Goal: Information Seeking & Learning: Learn about a topic

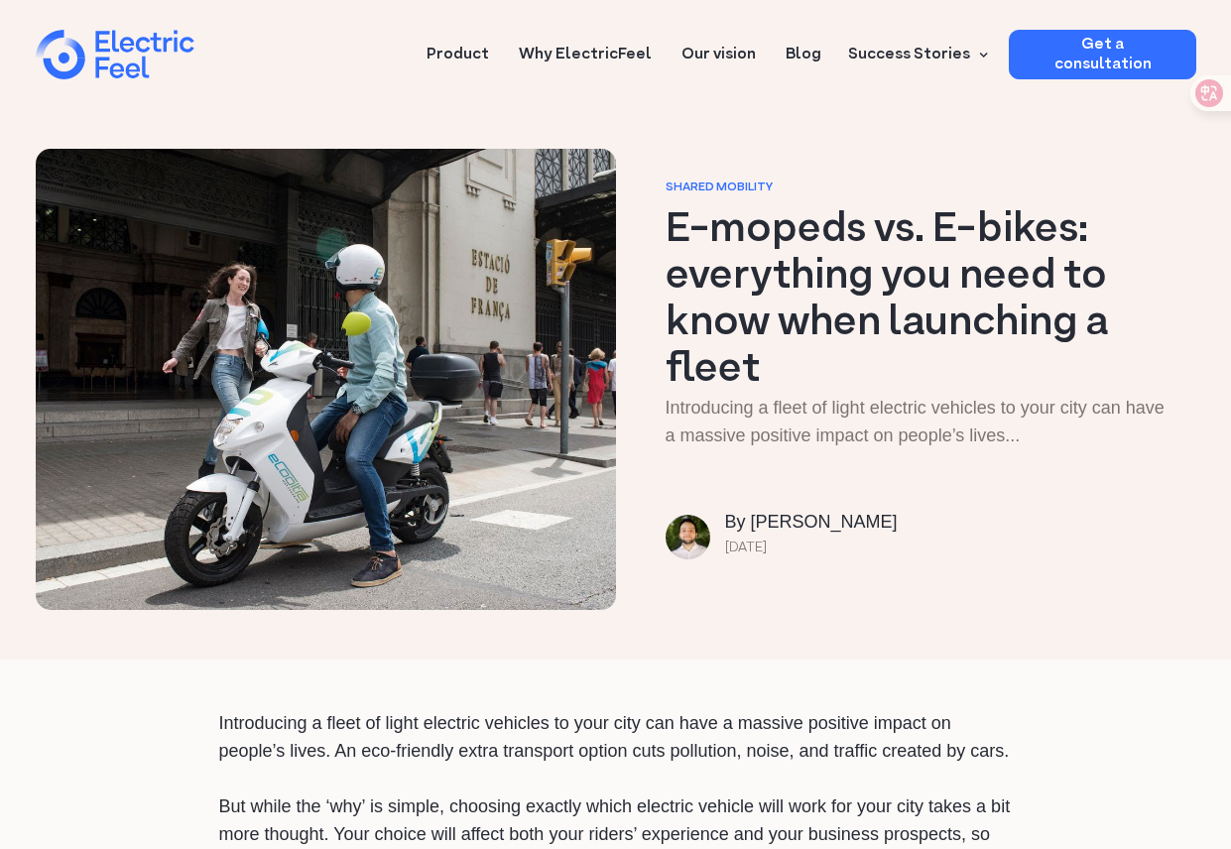
click at [1197, 99] on icon at bounding box center [1210, 93] width 28 height 28
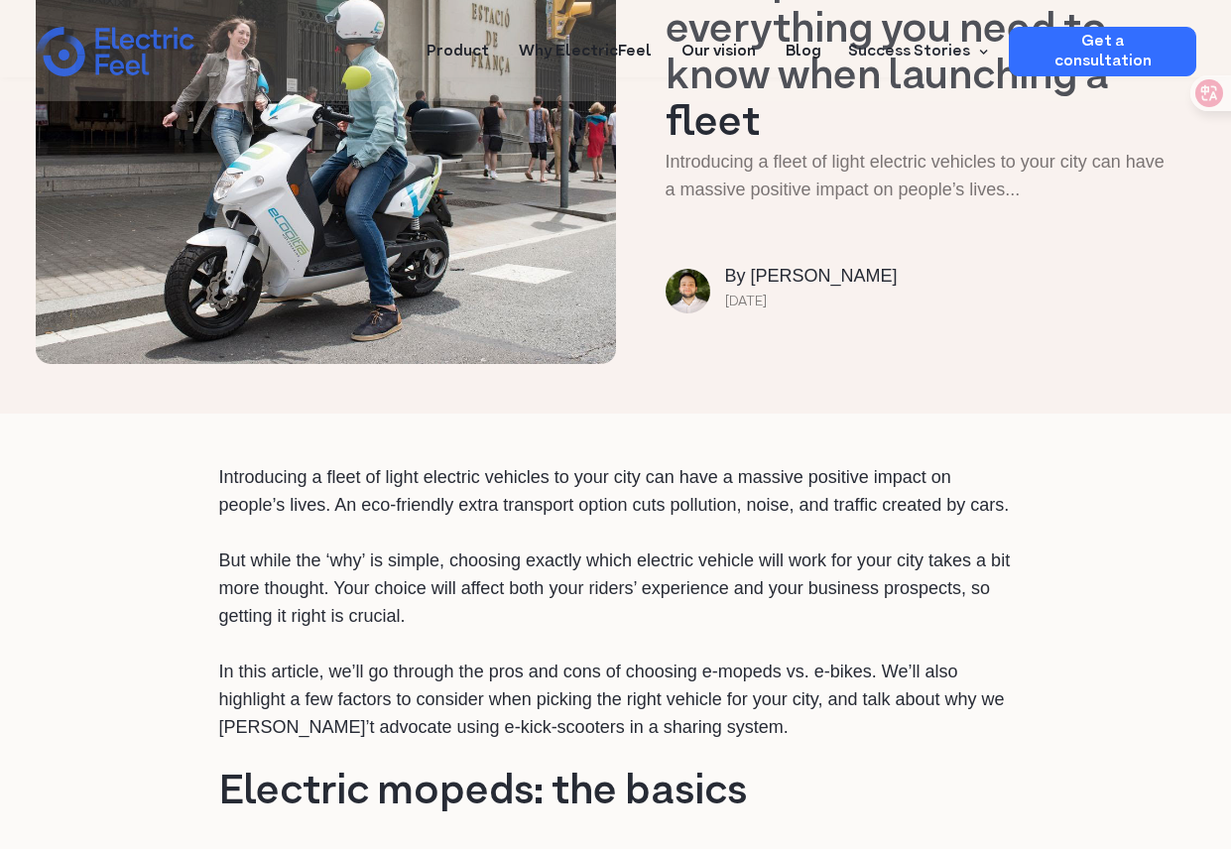
scroll to position [298, 0]
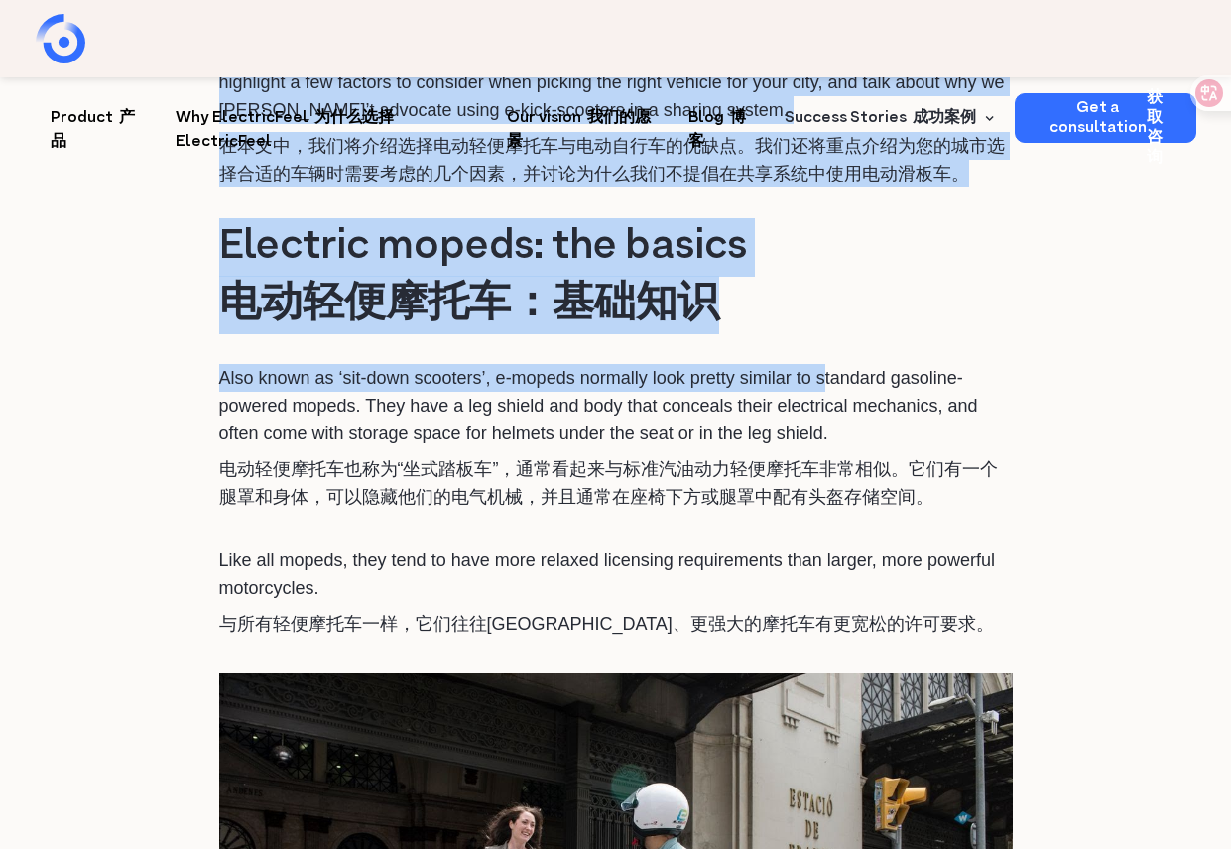
drag, startPoint x: 181, startPoint y: 302, endPoint x: 928, endPoint y: 406, distance: 754.5
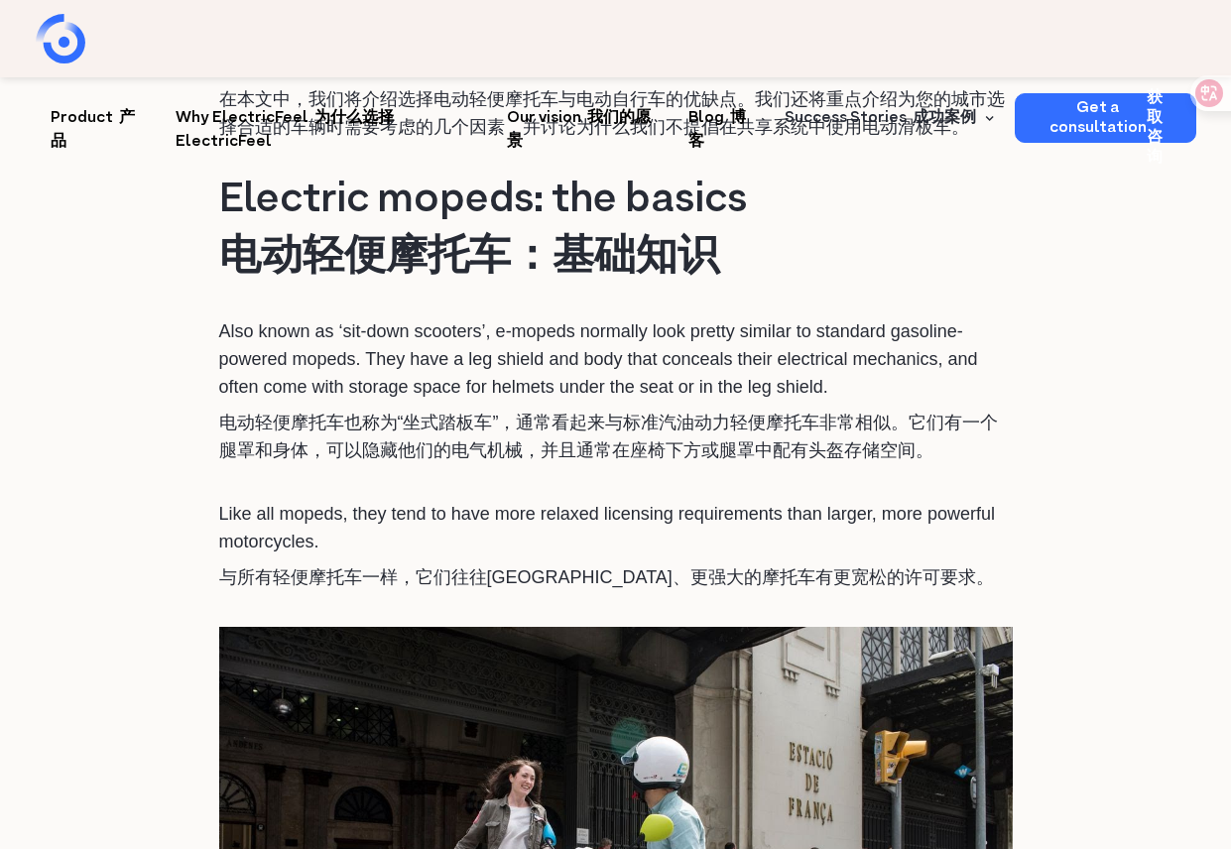
click at [936, 406] on p "Also known as ‘sit-down scooters’, e-mopeds normally look pretty similar to sta…" at bounding box center [616, 395] width 794 height 155
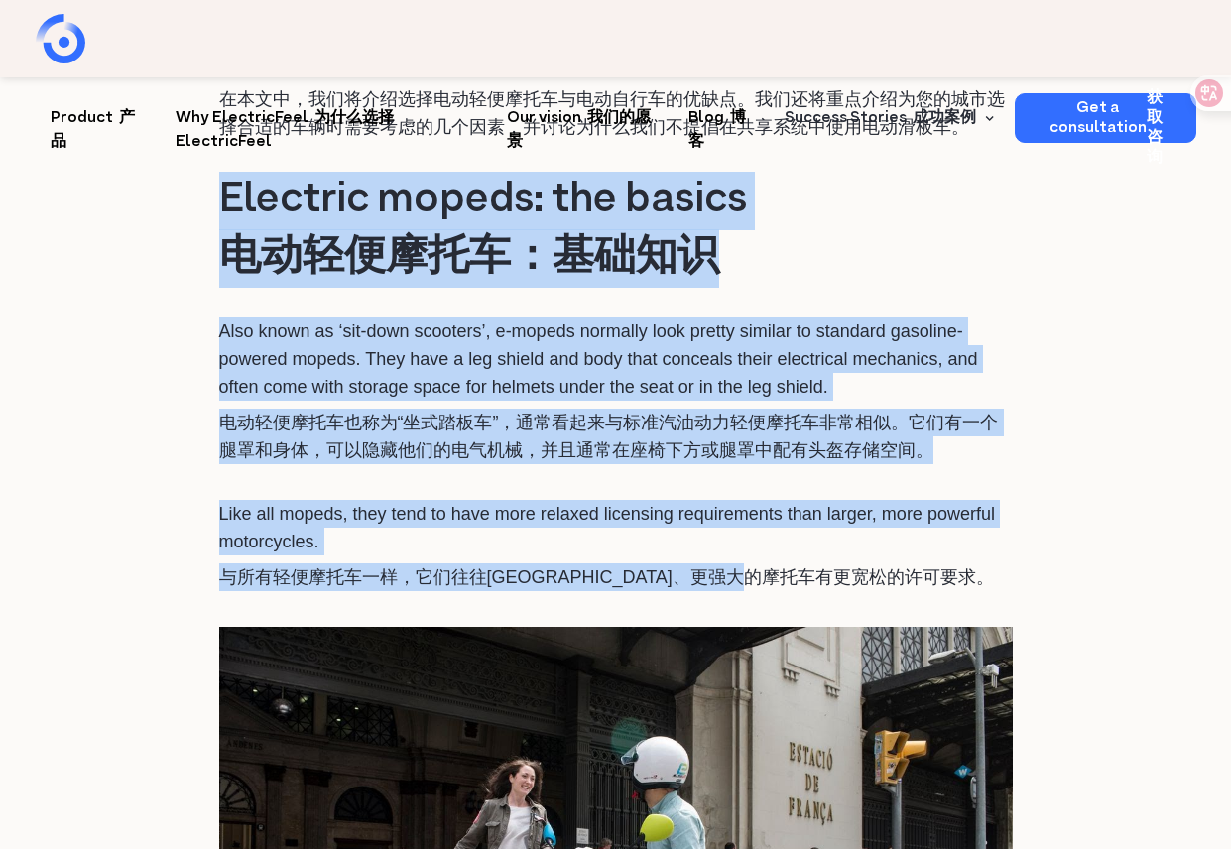
drag, startPoint x: 218, startPoint y: 244, endPoint x: 980, endPoint y: 605, distance: 843.4
copy div "Electric mopeds: the basics 电动轻便摩托车：基础知识 Also known as ‘sit-down scooters’, e-m…"
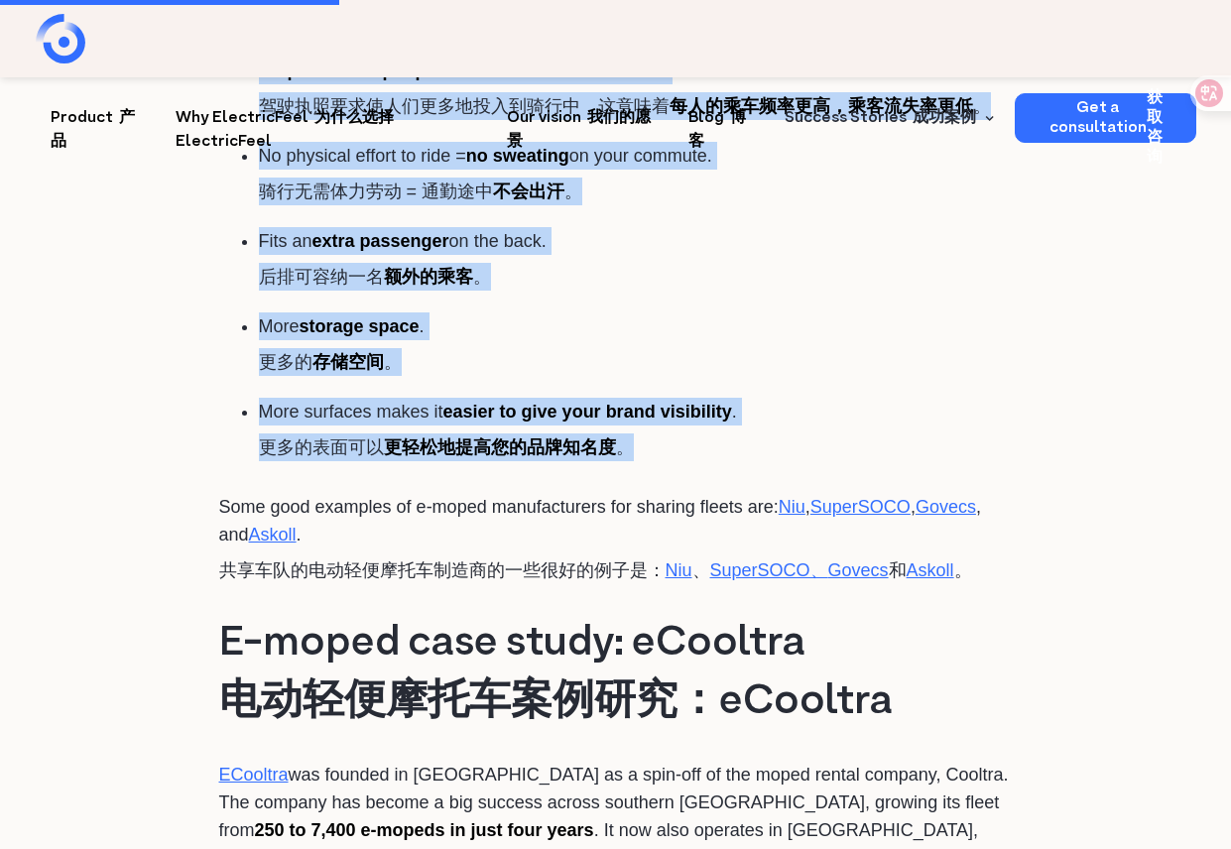
scroll to position [3374, 0]
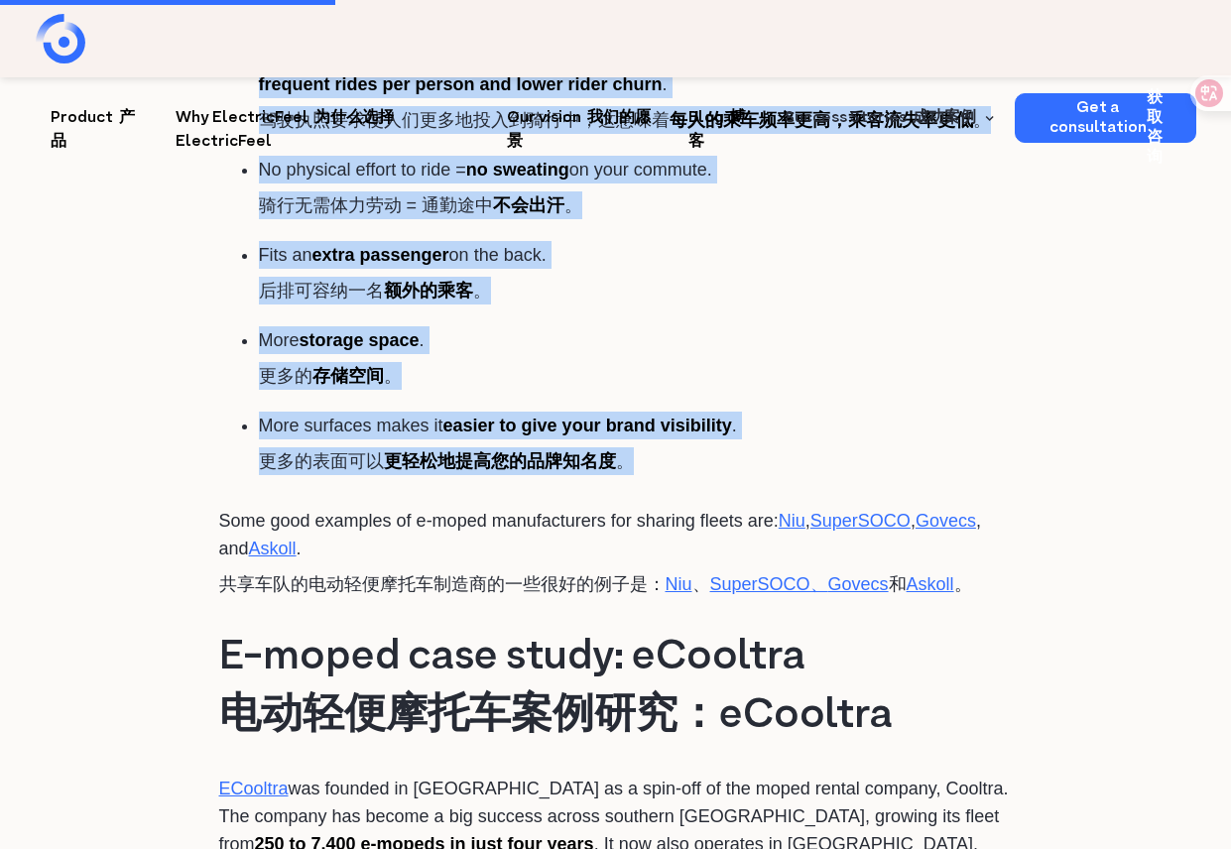
drag, startPoint x: 198, startPoint y: 312, endPoint x: 987, endPoint y: 494, distance: 809.8
copy div "Lorem ipsu dolor’s a cons adipi el s-doeius te inc utlabo etdo mag aliquaeni ad…"
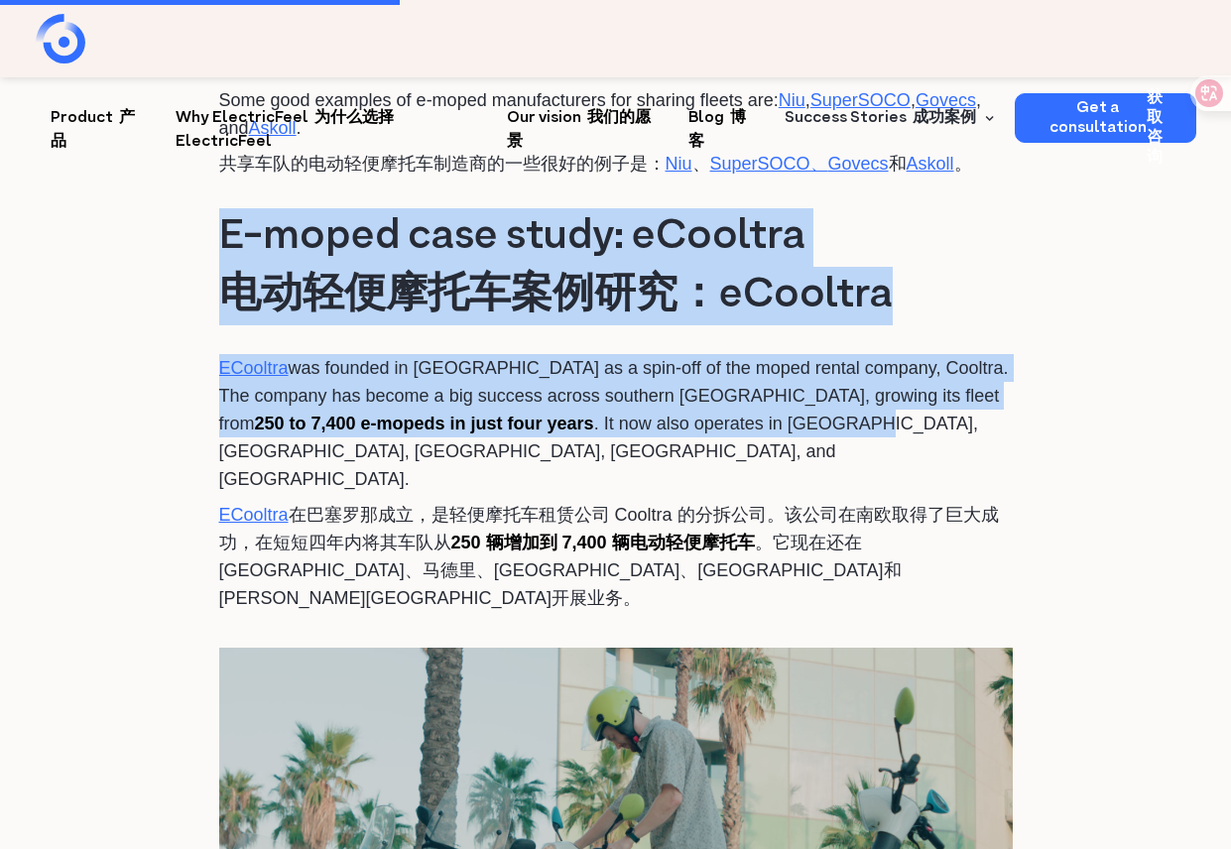
scroll to position [3969, 0]
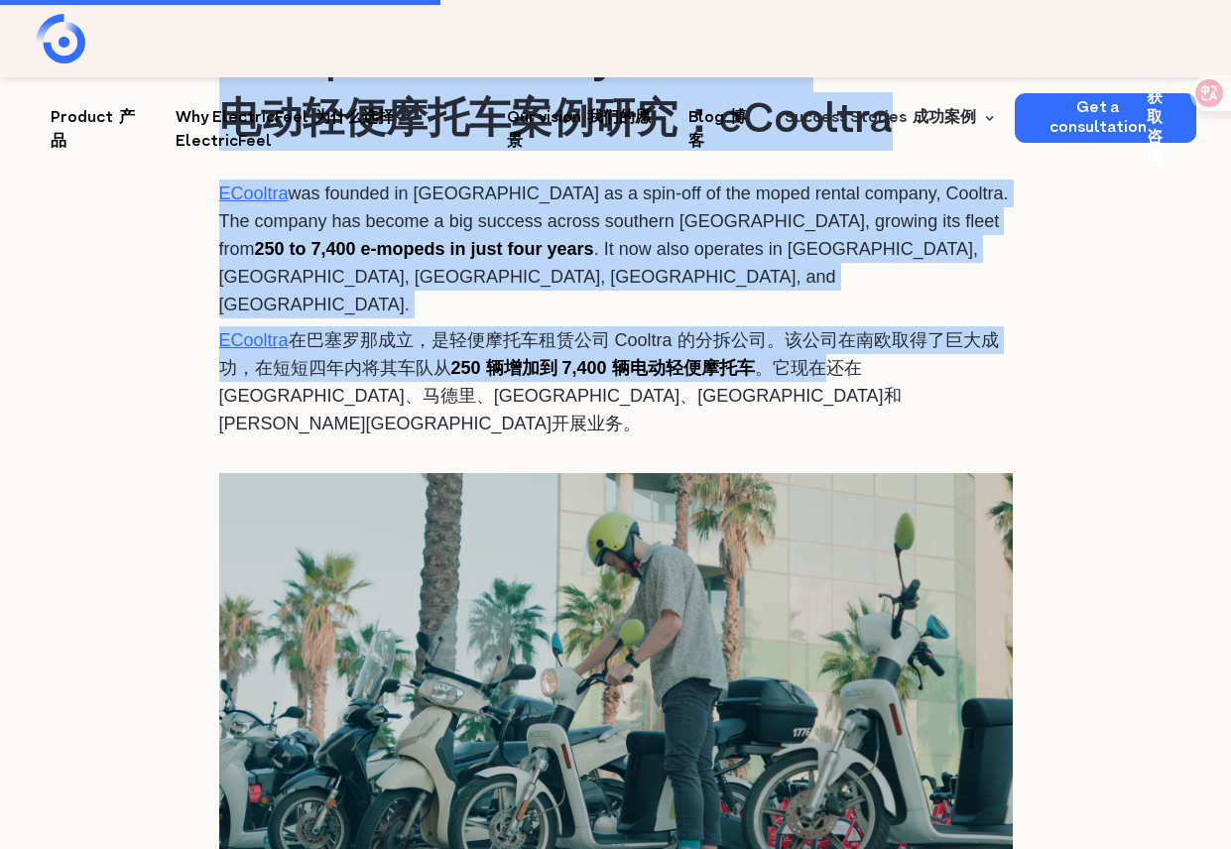
drag, startPoint x: 194, startPoint y: 293, endPoint x: 844, endPoint y: 352, distance: 652.7
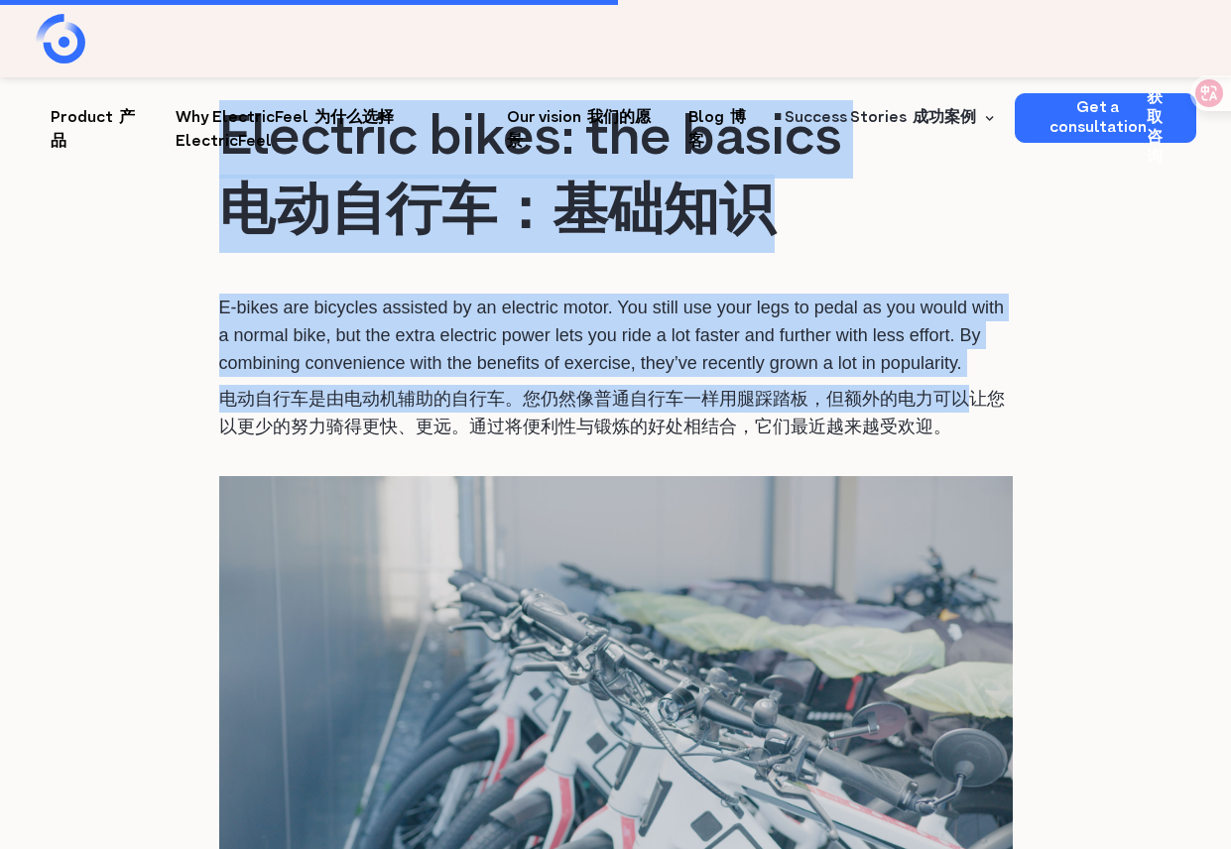
scroll to position [5160, 0]
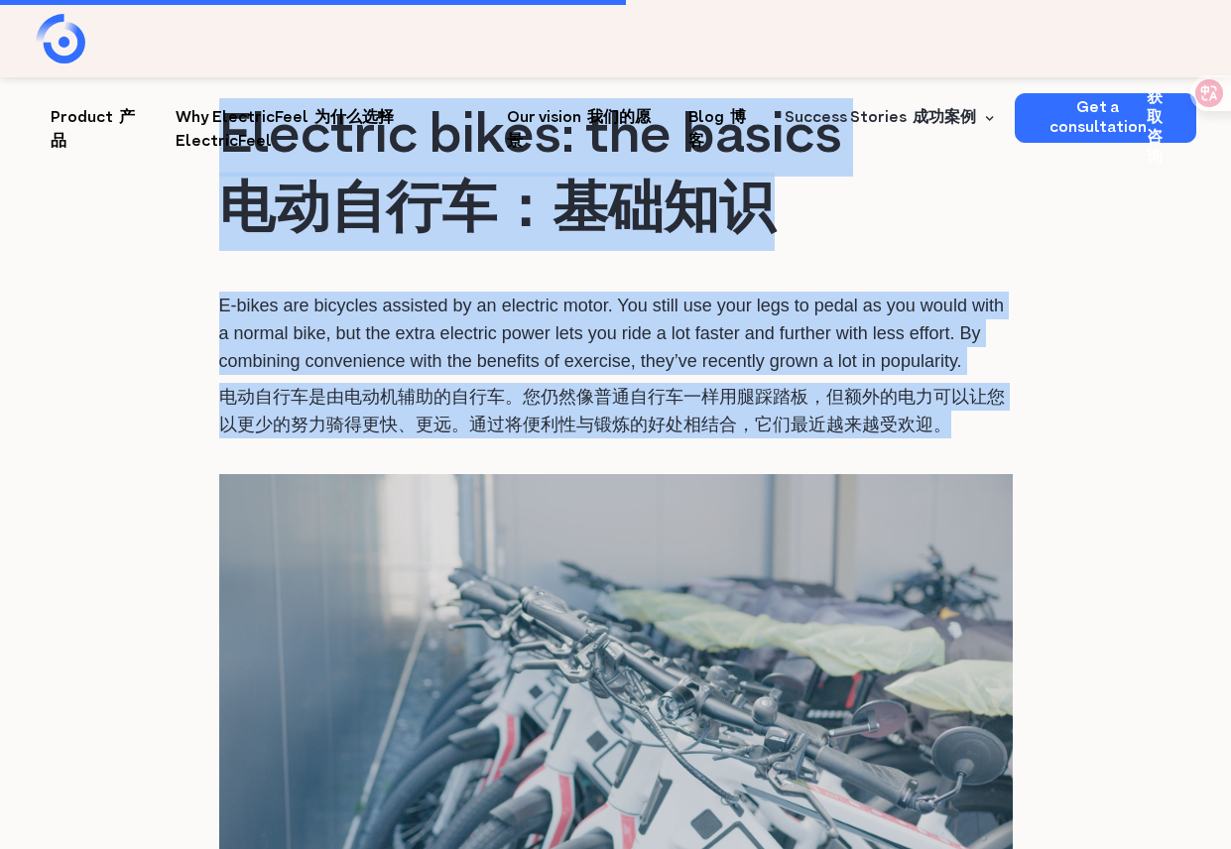
drag, startPoint x: 206, startPoint y: 276, endPoint x: 1022, endPoint y: 412, distance: 827.0
click at [1022, 412] on div "Introducing a fleet of light electric vehicles to your city can have a massive …" at bounding box center [615, 799] width 1033 height 10024
copy div "Electric bikes: the basics 电动自行车：基础知识 E-bikes are bicycles assisted by an elect…"
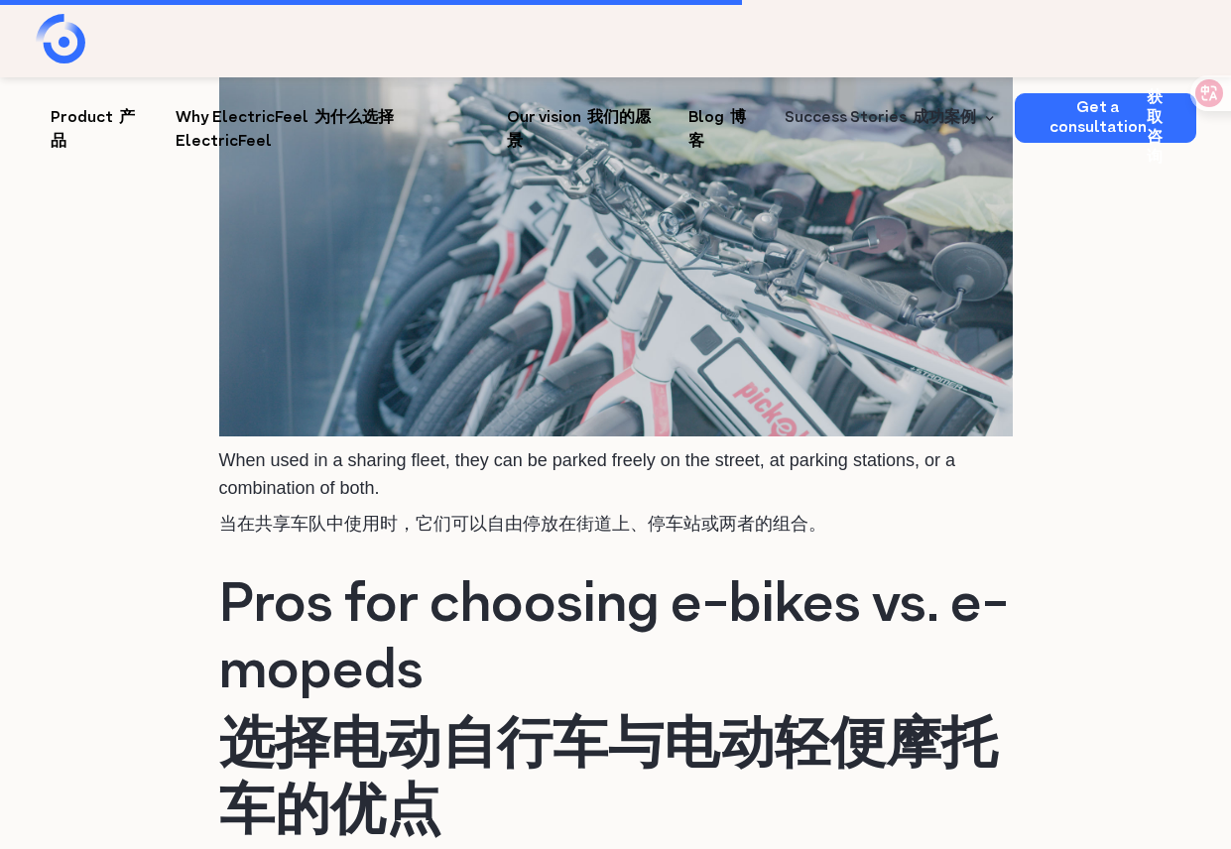
scroll to position [5855, 0]
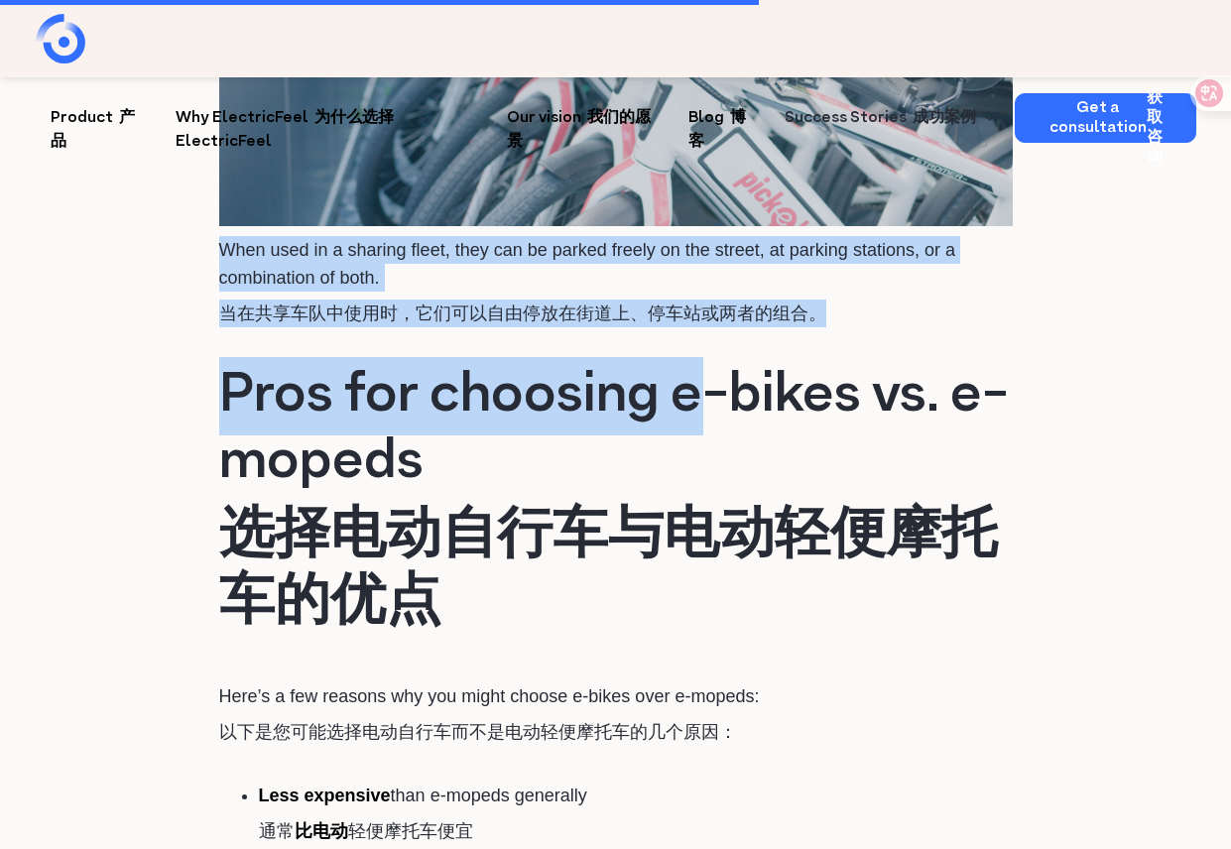
drag, startPoint x: 204, startPoint y: 346, endPoint x: 718, endPoint y: 354, distance: 514.1
click at [718, 354] on div "Introducing a fleet of light electric vehicles to your city can have a massive …" at bounding box center [615, 104] width 1033 height 10024
click at [718, 363] on h1 "Pros for choosing e-bikes vs. e-mopeds 选择电动自行车与电动轻便摩托车的优点" at bounding box center [616, 504] width 794 height 283
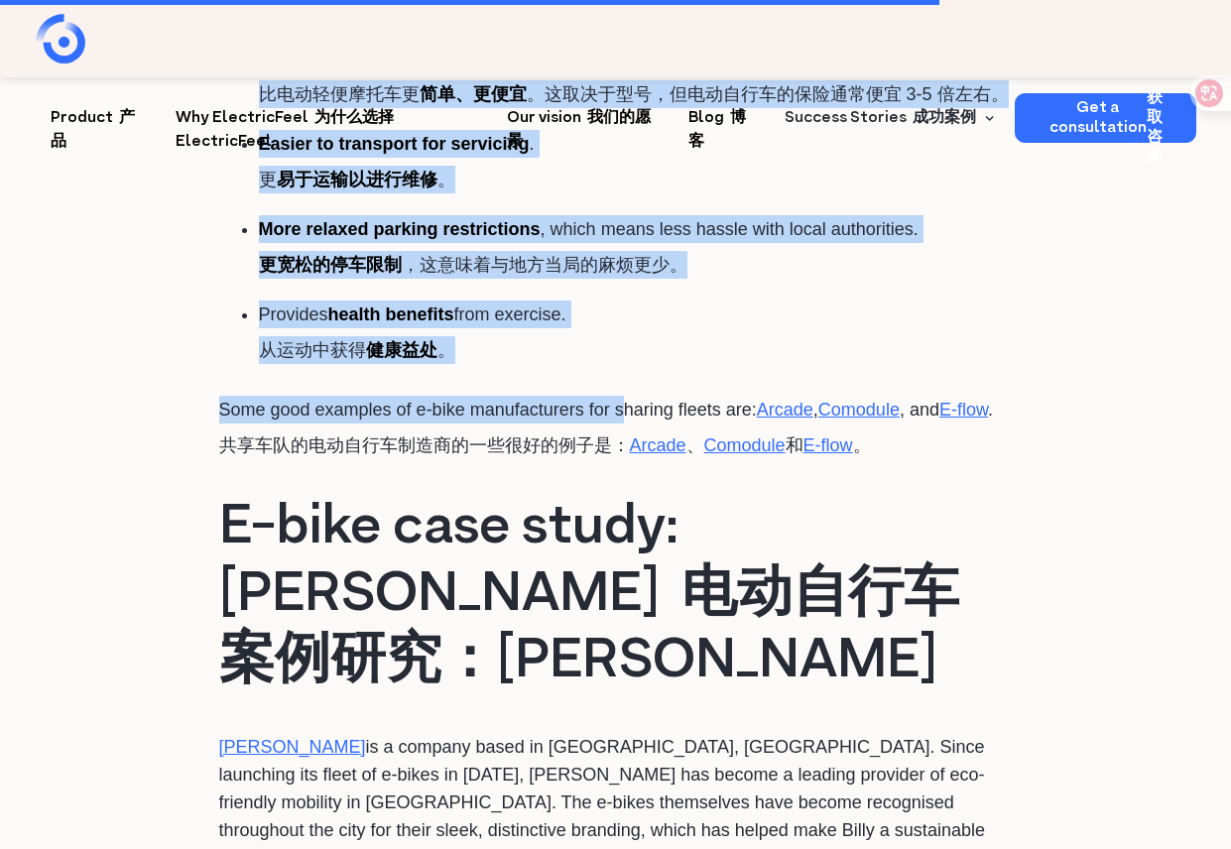
scroll to position [7046, 0]
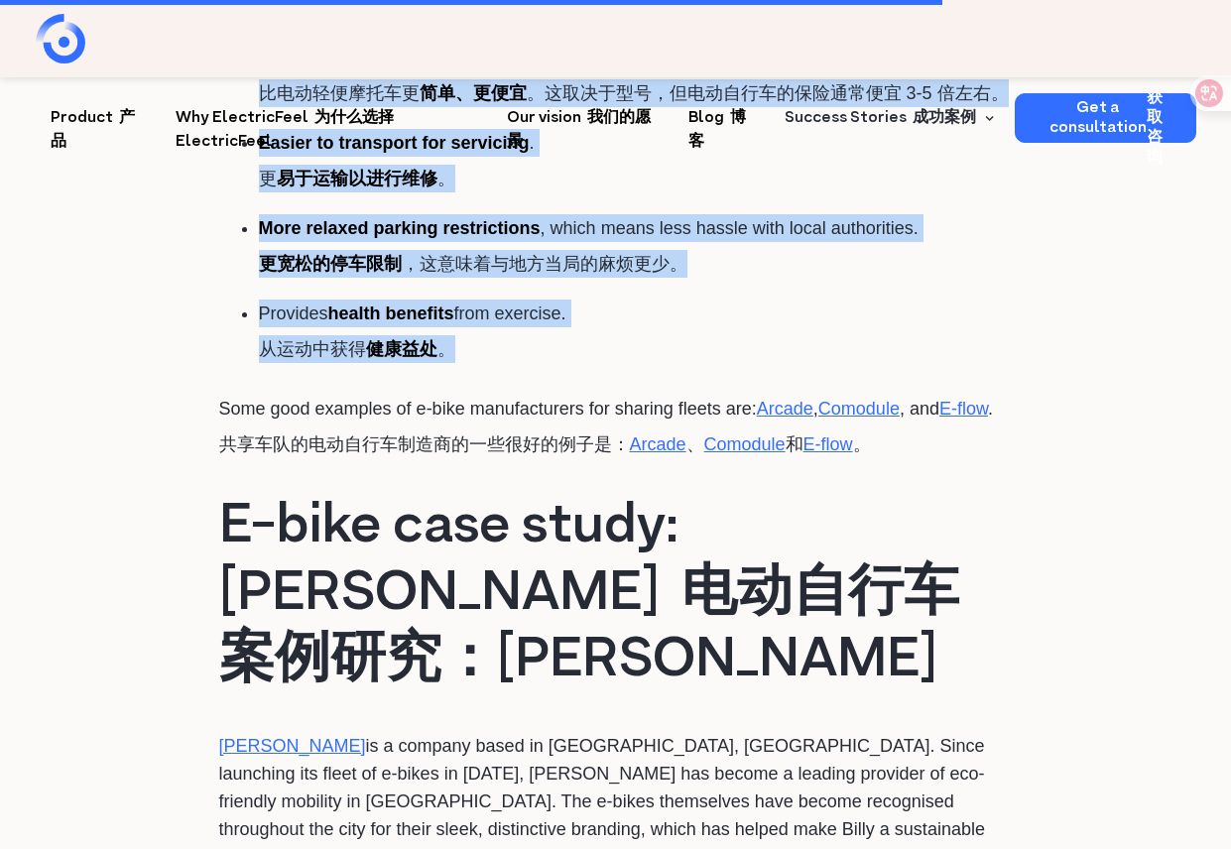
drag, startPoint x: 185, startPoint y: 362, endPoint x: 639, endPoint y: 337, distance: 455.2
copy div "Lore ips dolorsit a-conse ad. e-seddoe temporincididuntut Labo’e d mag aliquae …"
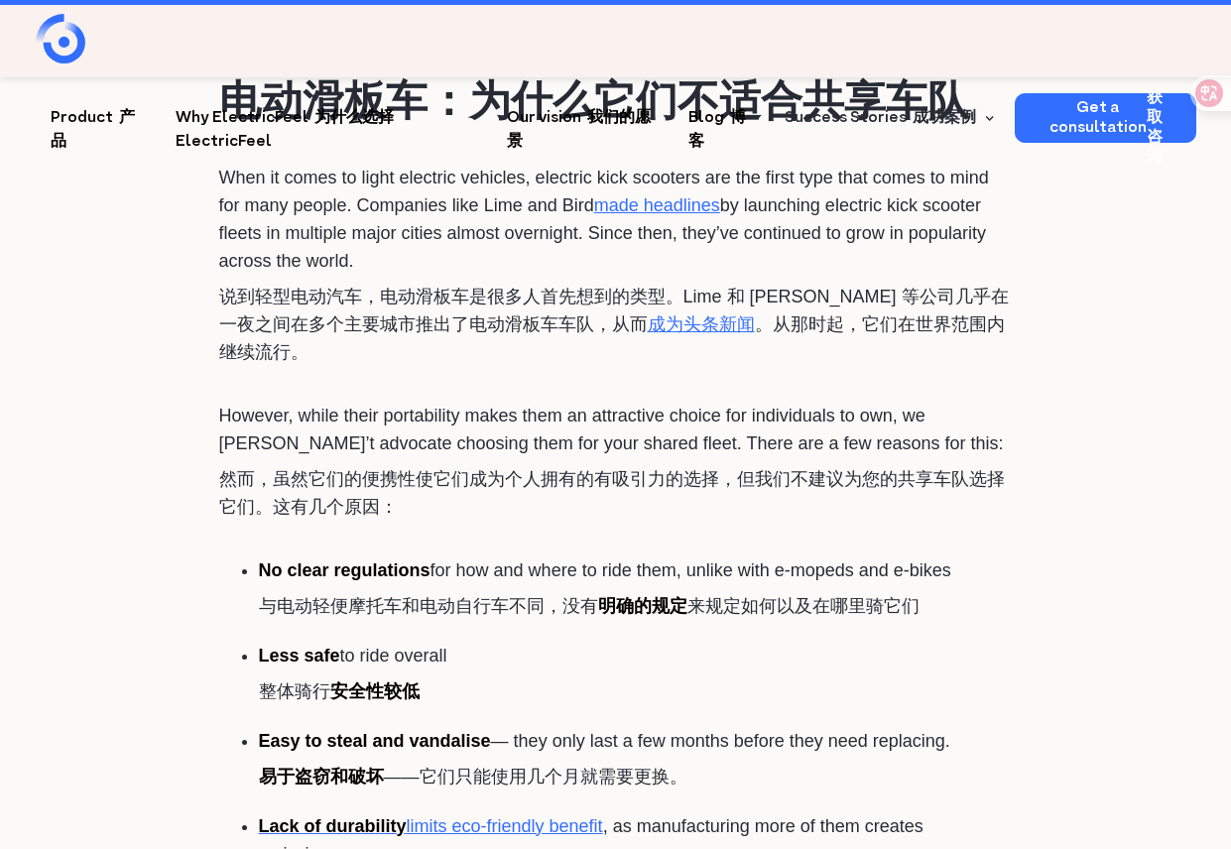
scroll to position [9130, 0]
